Goal: Find specific page/section: Find specific page/section

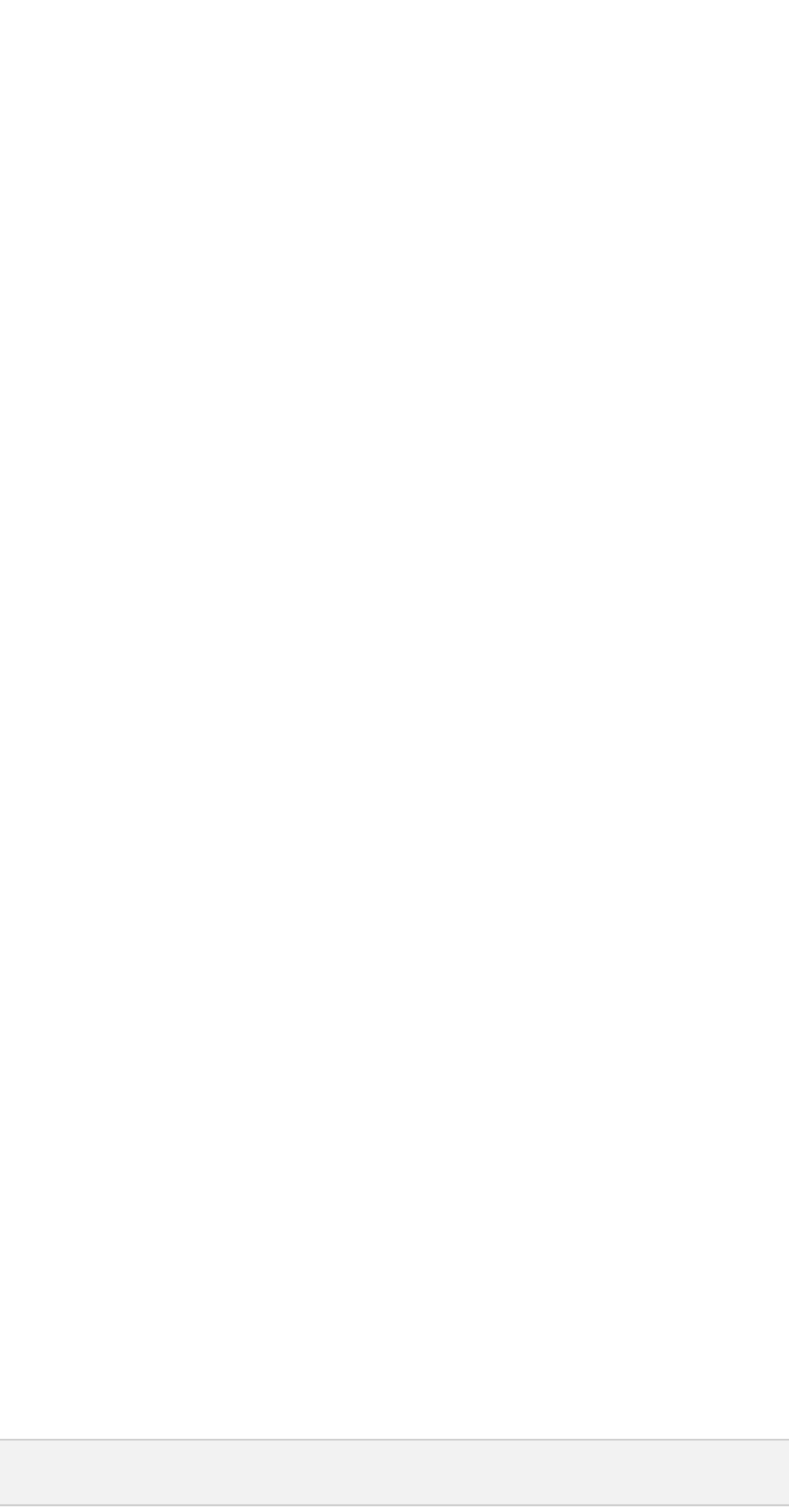
scroll to position [691, 322]
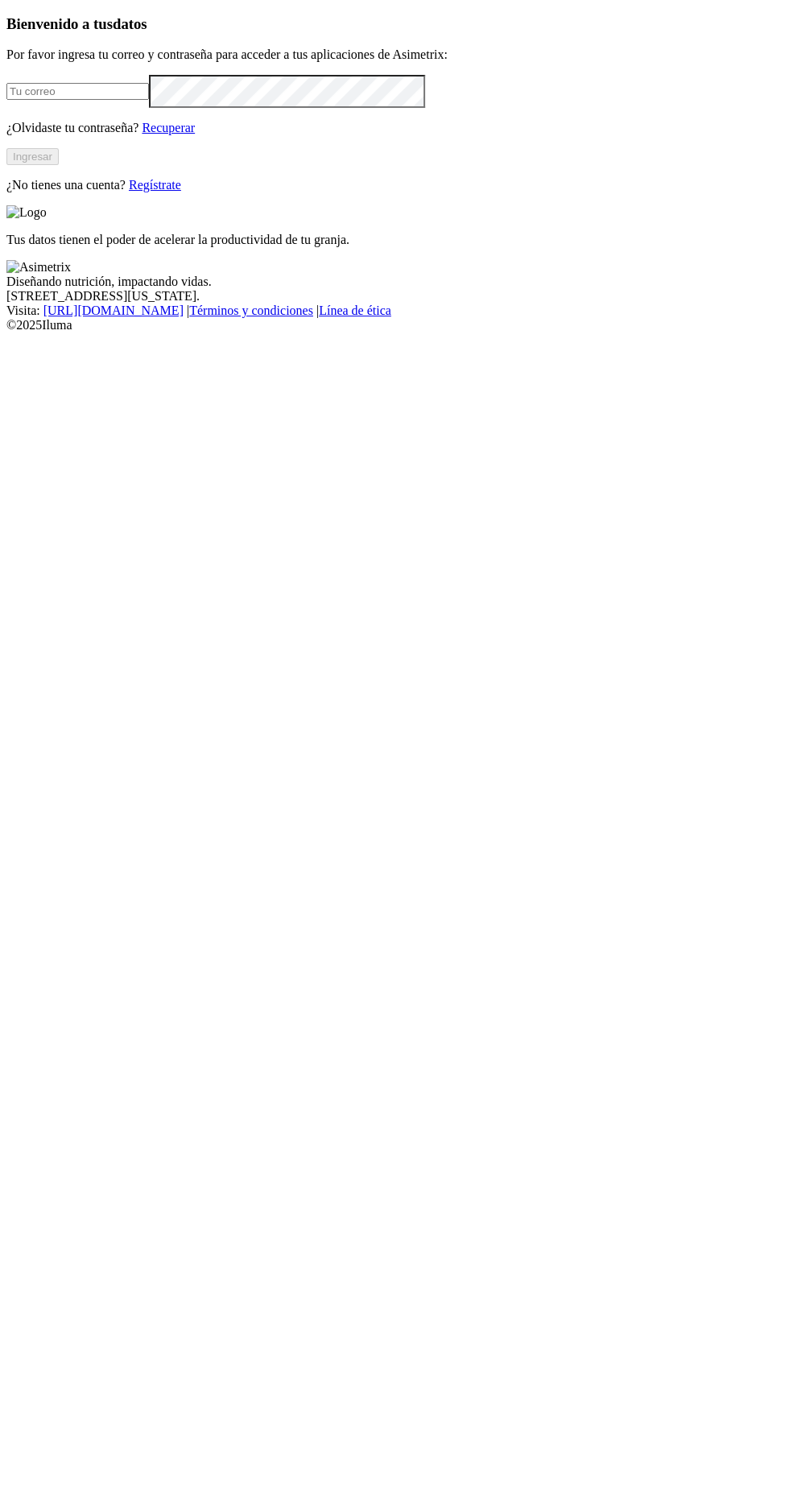
click at [267, 62] on p "Por favor ingresa tu correo y contraseña para acceder a tus aplicaciones de Asi…" at bounding box center [395, 54] width 776 height 15
click at [71, 275] on img at bounding box center [38, 267] width 64 height 15
type input "egipto.cria@kikes.com.co"
click input "submit" at bounding box center [0, 0] width 0 height 0
type input "egipto.cria@kikes.com.co"
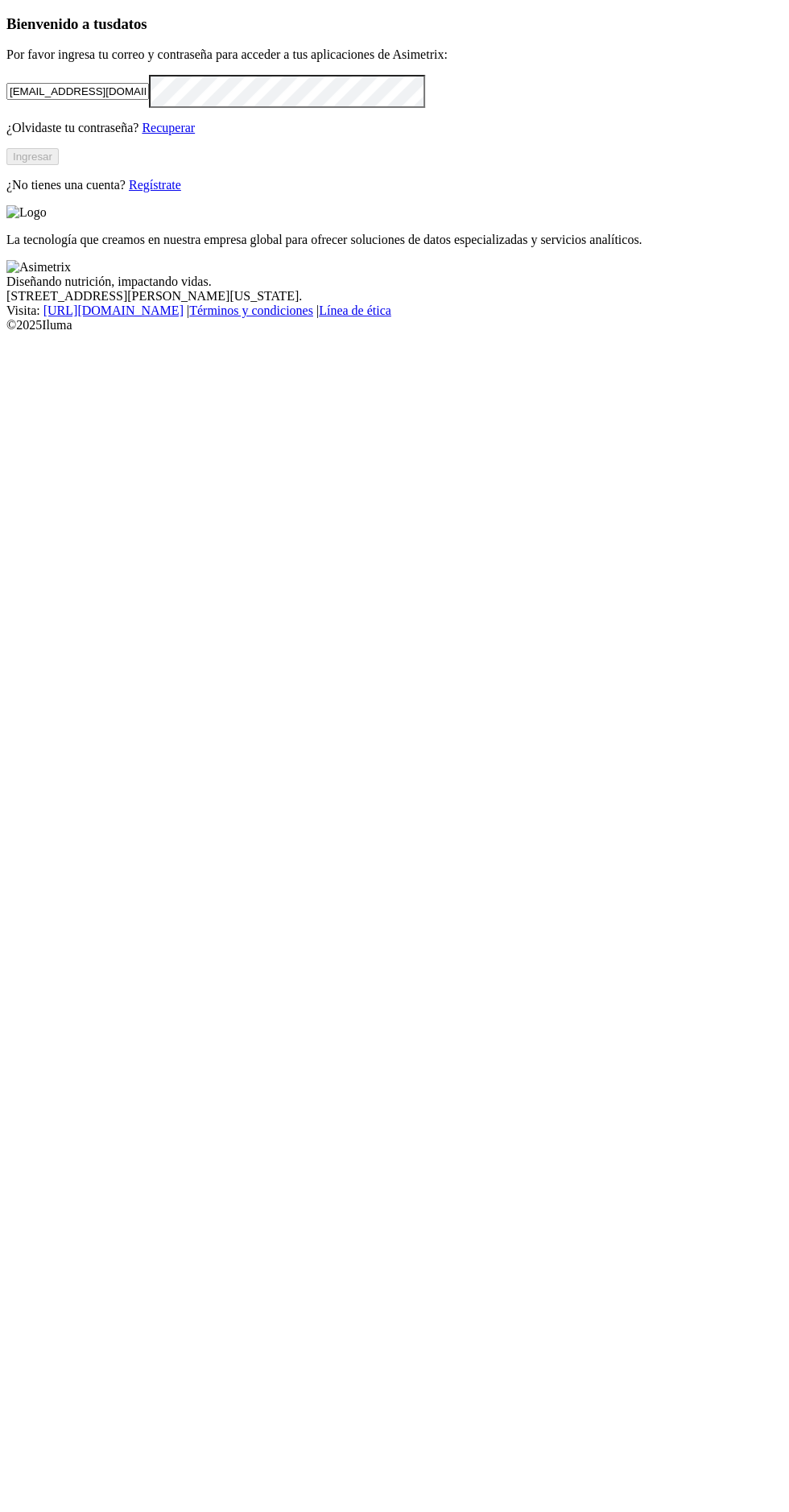
click input "submit" at bounding box center [0, 0] width 0 height 0
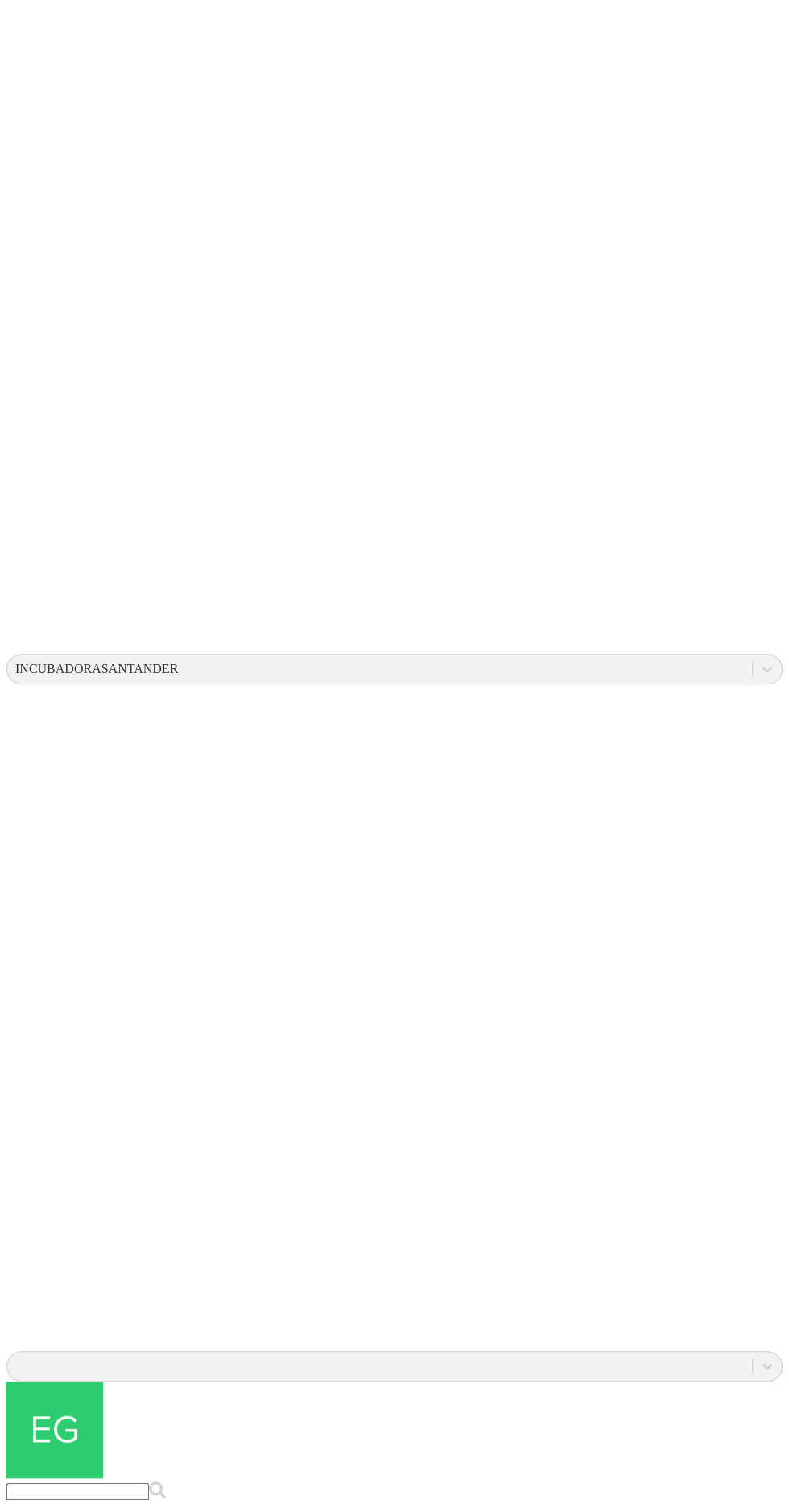
click at [60, 1500] on icon at bounding box center [33, 1526] width 54 height 51
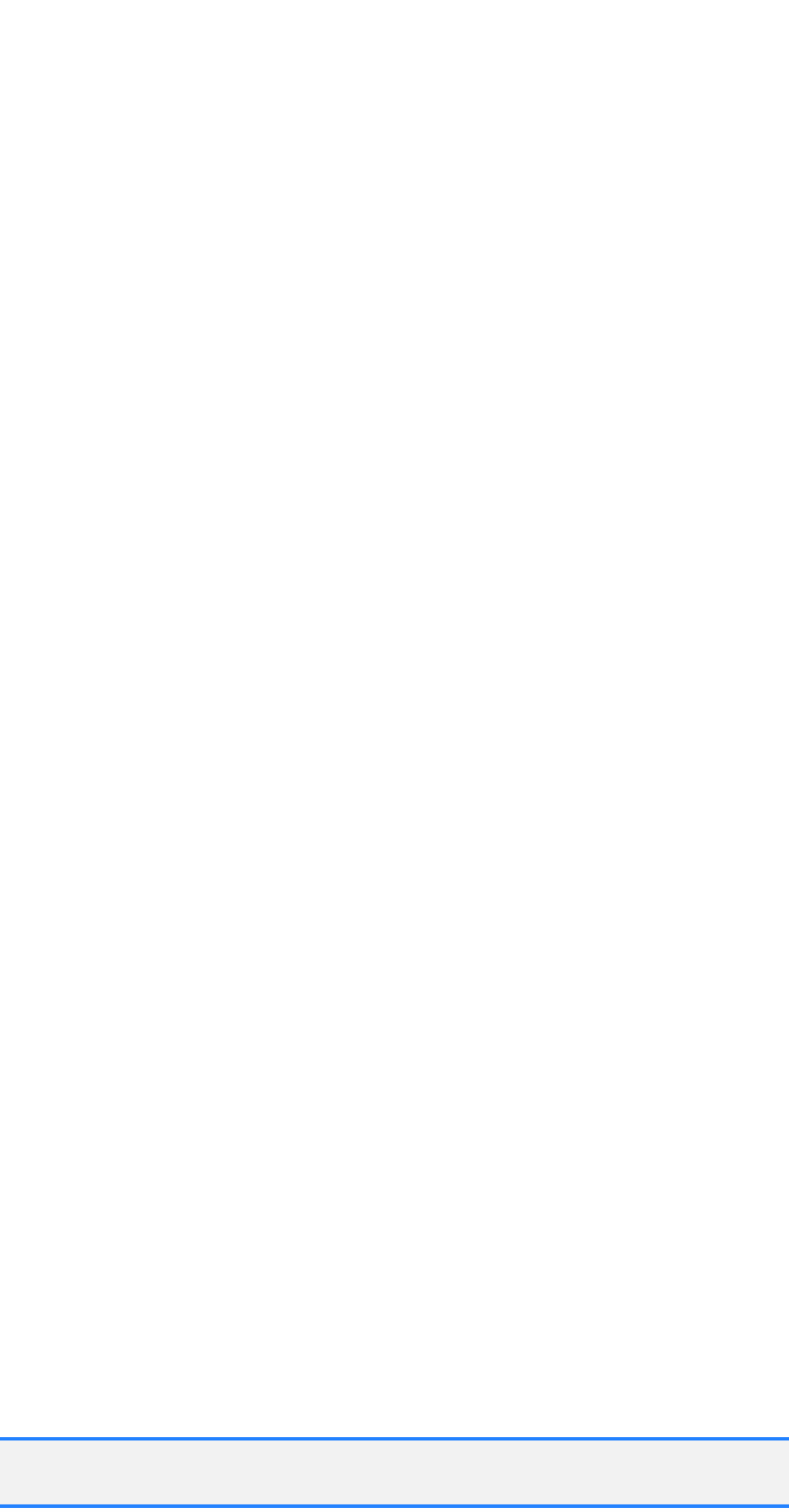
type input "galpón 1"
click at [66, 662] on input "galpón 1" at bounding box center [40, 669] width 50 height 15
